Goal: Task Accomplishment & Management: Use online tool/utility

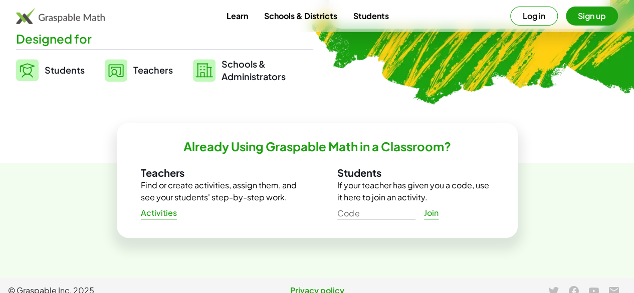
scroll to position [239, 0]
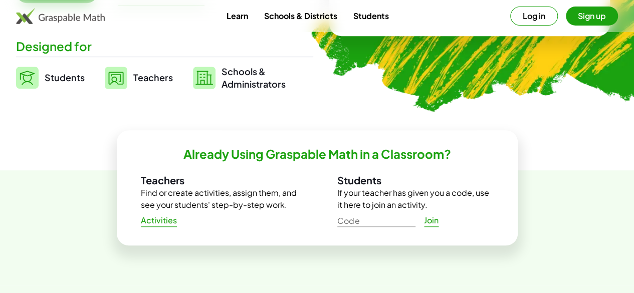
click at [368, 219] on input "Code" at bounding box center [376, 219] width 78 height 16
type input "*"
type input "******"
click at [435, 219] on span "Join" at bounding box center [431, 220] width 15 height 11
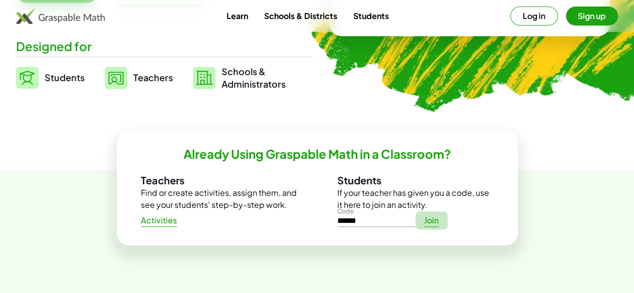
click at [435, 219] on span "Join" at bounding box center [431, 220] width 15 height 11
click at [515, 18] on button "Log in" at bounding box center [534, 16] width 48 height 19
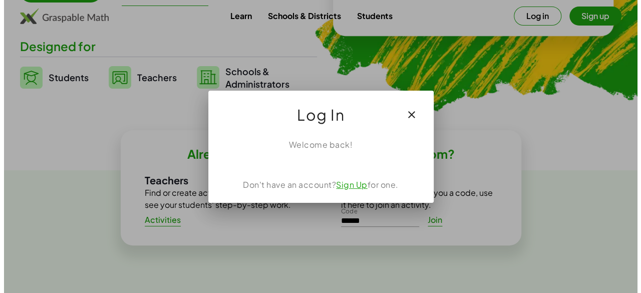
scroll to position [0, 0]
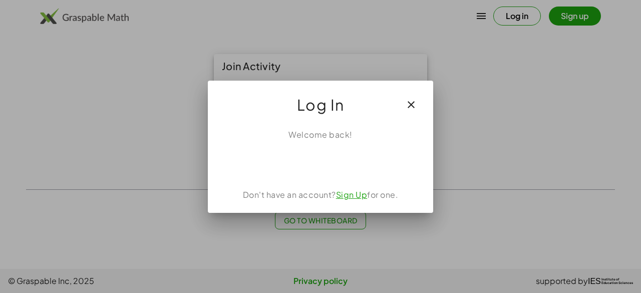
click at [566, 18] on div at bounding box center [320, 146] width 641 height 293
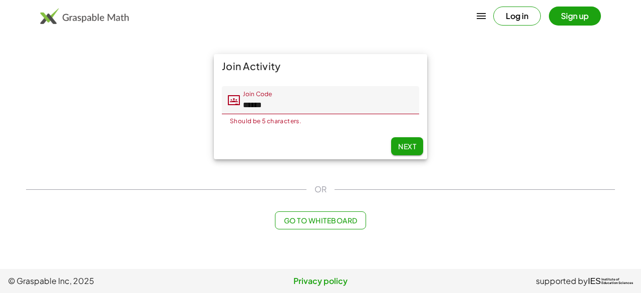
click at [401, 105] on input "******" at bounding box center [329, 100] width 179 height 28
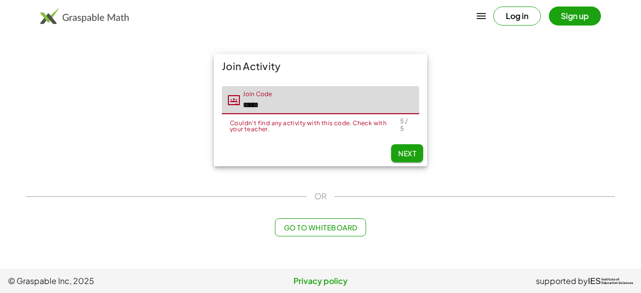
click at [401, 105] on input "*****" at bounding box center [329, 100] width 179 height 28
type input "*"
type input "*****"
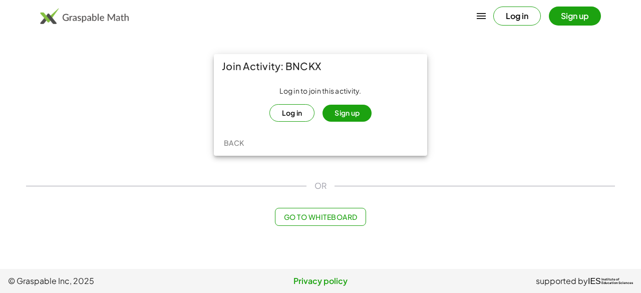
click at [353, 118] on button "Sign up" at bounding box center [347, 113] width 49 height 17
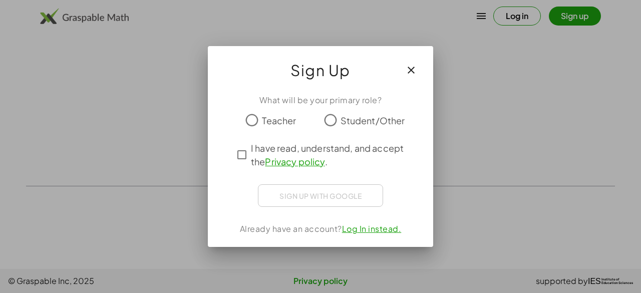
click at [353, 118] on span "Student/Other" at bounding box center [373, 121] width 65 height 14
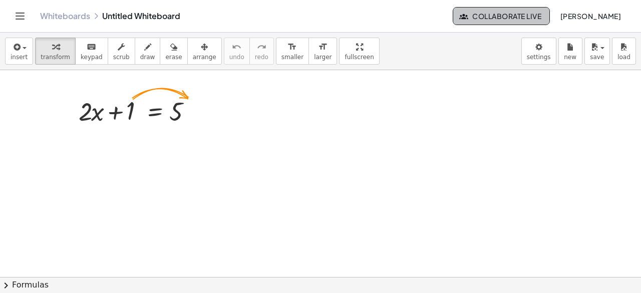
click at [507, 8] on button "Collaborate Live" at bounding box center [501, 16] width 97 height 18
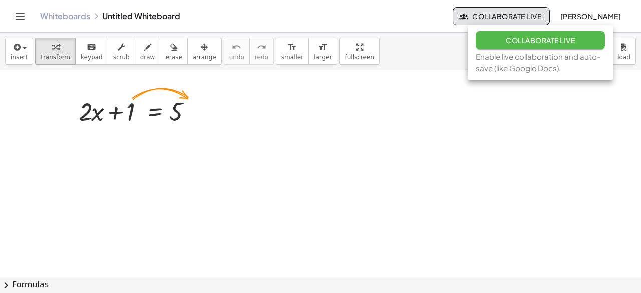
click at [509, 31] on button "Collaborate Live" at bounding box center [540, 40] width 129 height 18
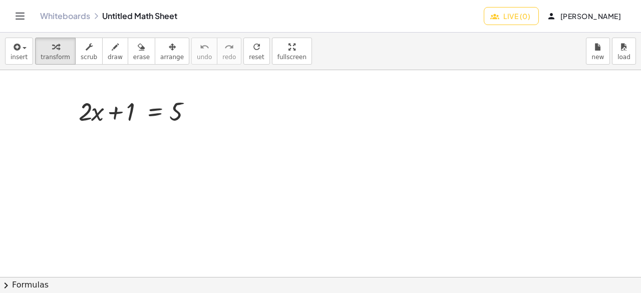
click at [19, 13] on icon "Toggle navigation" at bounding box center [20, 16] width 9 height 6
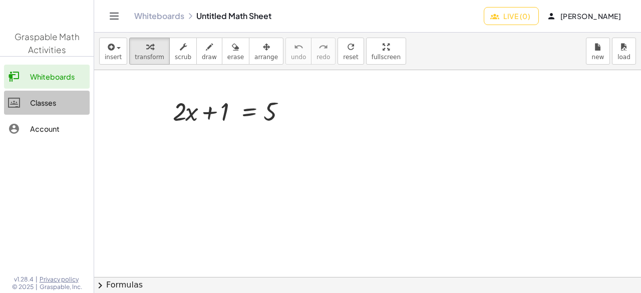
click at [36, 101] on div "Classes" at bounding box center [58, 103] width 56 height 12
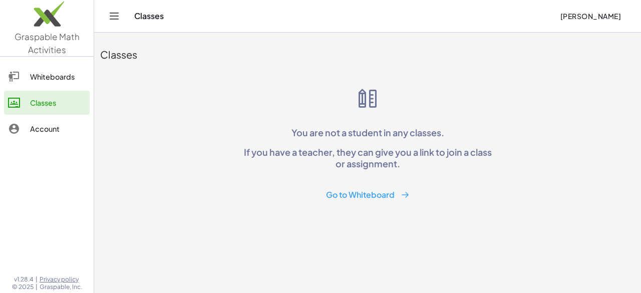
click at [349, 188] on button "Go to Whiteboard" at bounding box center [368, 195] width 100 height 19
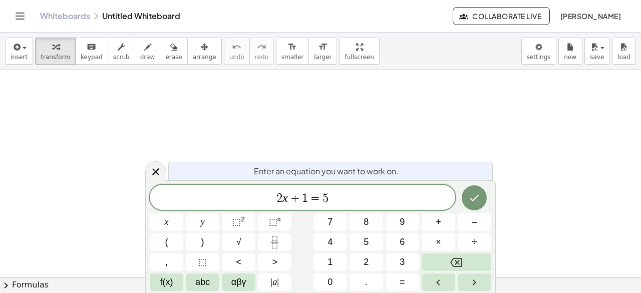
click at [28, 20] on div "Whiteboards Untitled Whiteboard Collaborate Live João vitor" at bounding box center [320, 16] width 617 height 32
